Goal: Navigation & Orientation: Find specific page/section

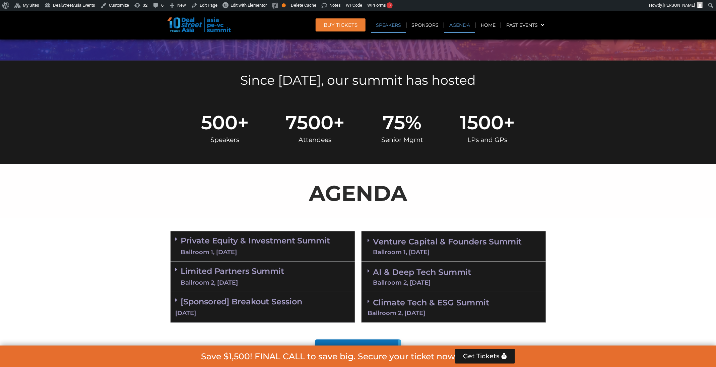
scroll to position [223, 0]
click at [465, 29] on link "Agenda" at bounding box center [459, 24] width 31 height 15
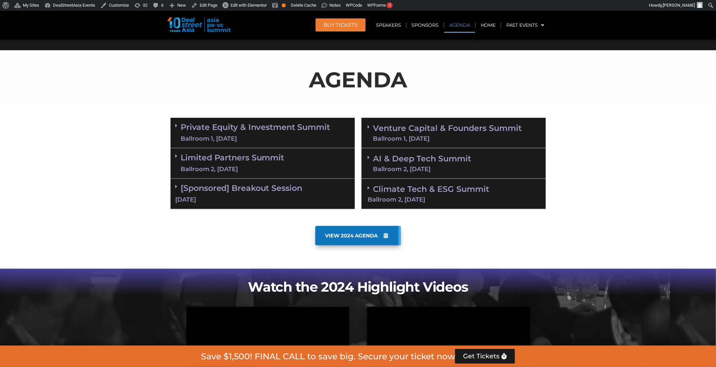
scroll to position [351, 0]
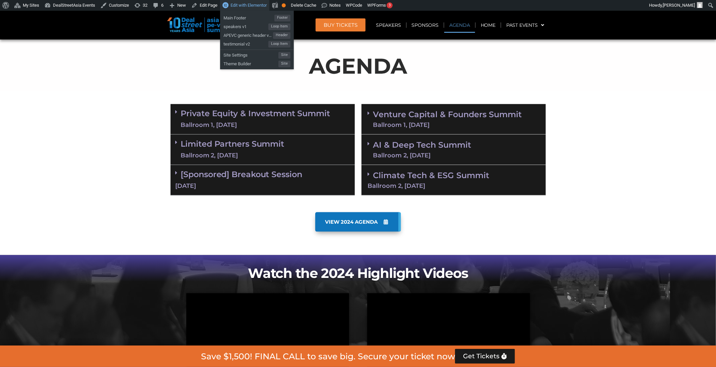
click at [251, 6] on span "Edit with Elementor" at bounding box center [249, 5] width 36 height 5
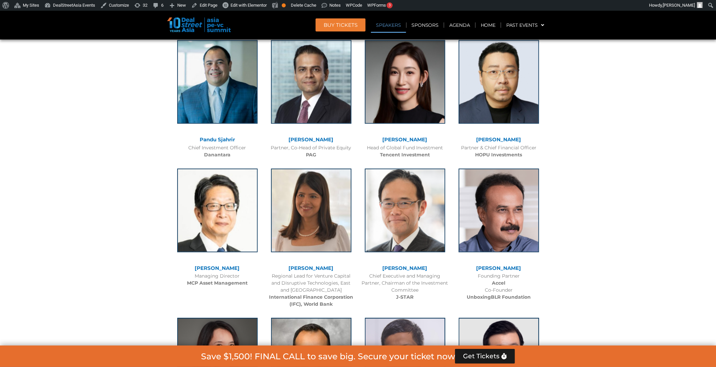
scroll to position [756, 0]
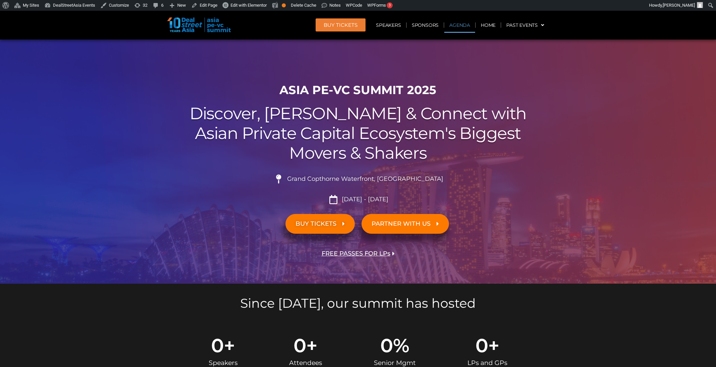
scroll to position [379, 0]
